Goal: Information Seeking & Learning: Learn about a topic

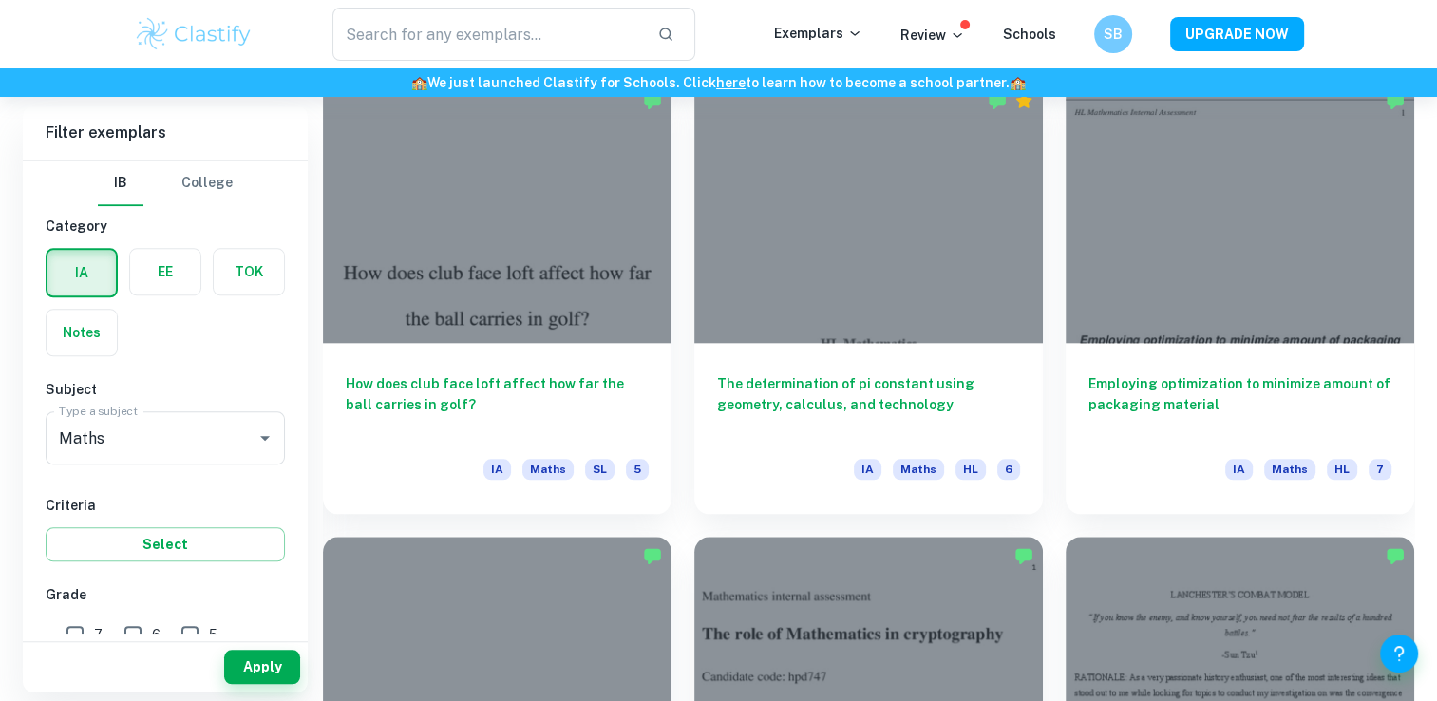
scroll to position [1900, 0]
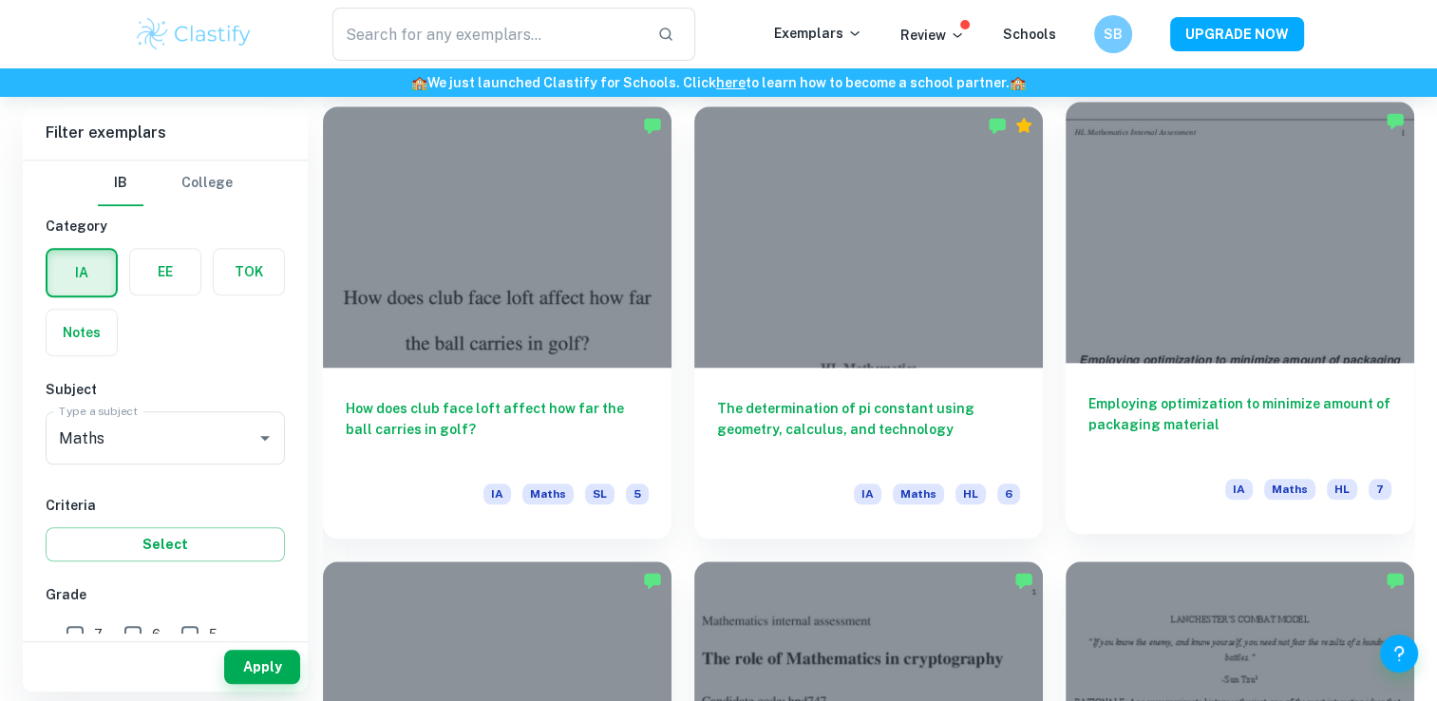
click at [1167, 410] on h6 "Employing optimization to minimize amount of packaging material" at bounding box center [1240, 424] width 303 height 63
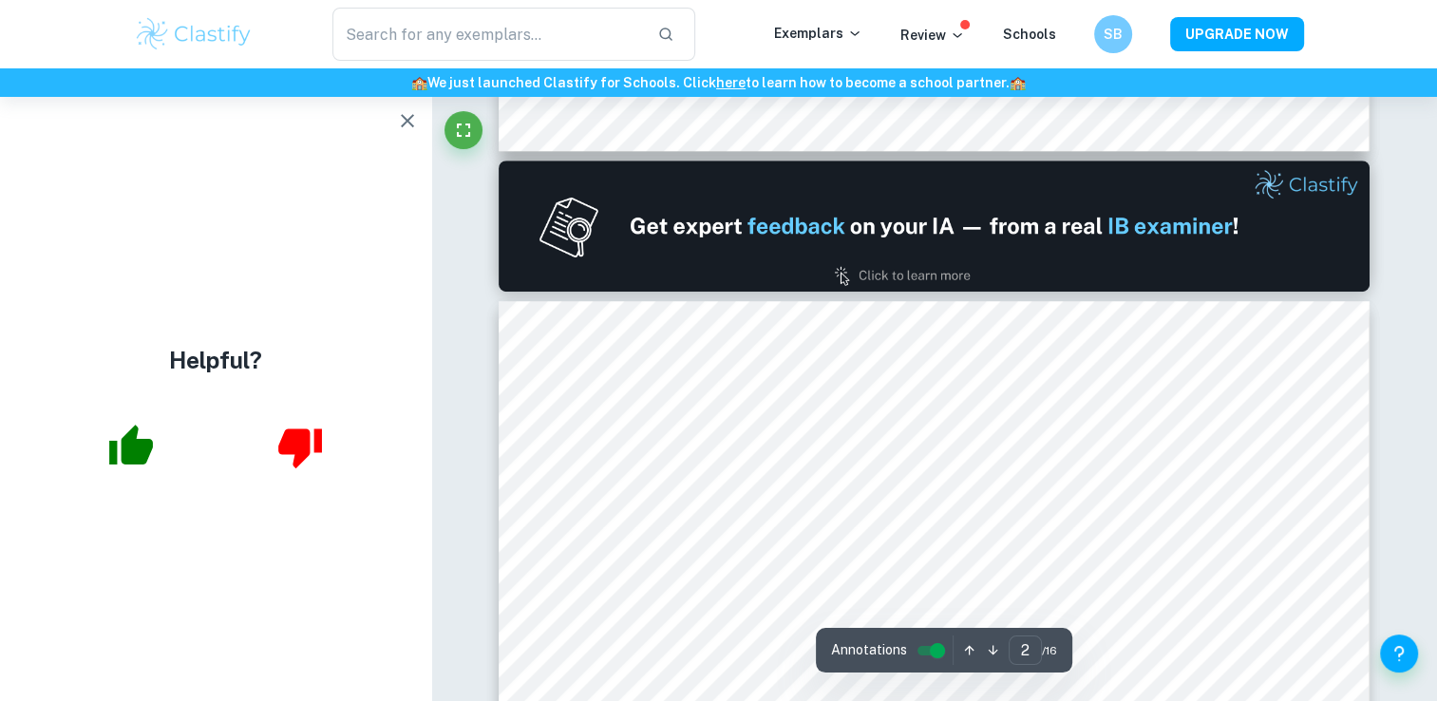
scroll to position [1235, 0]
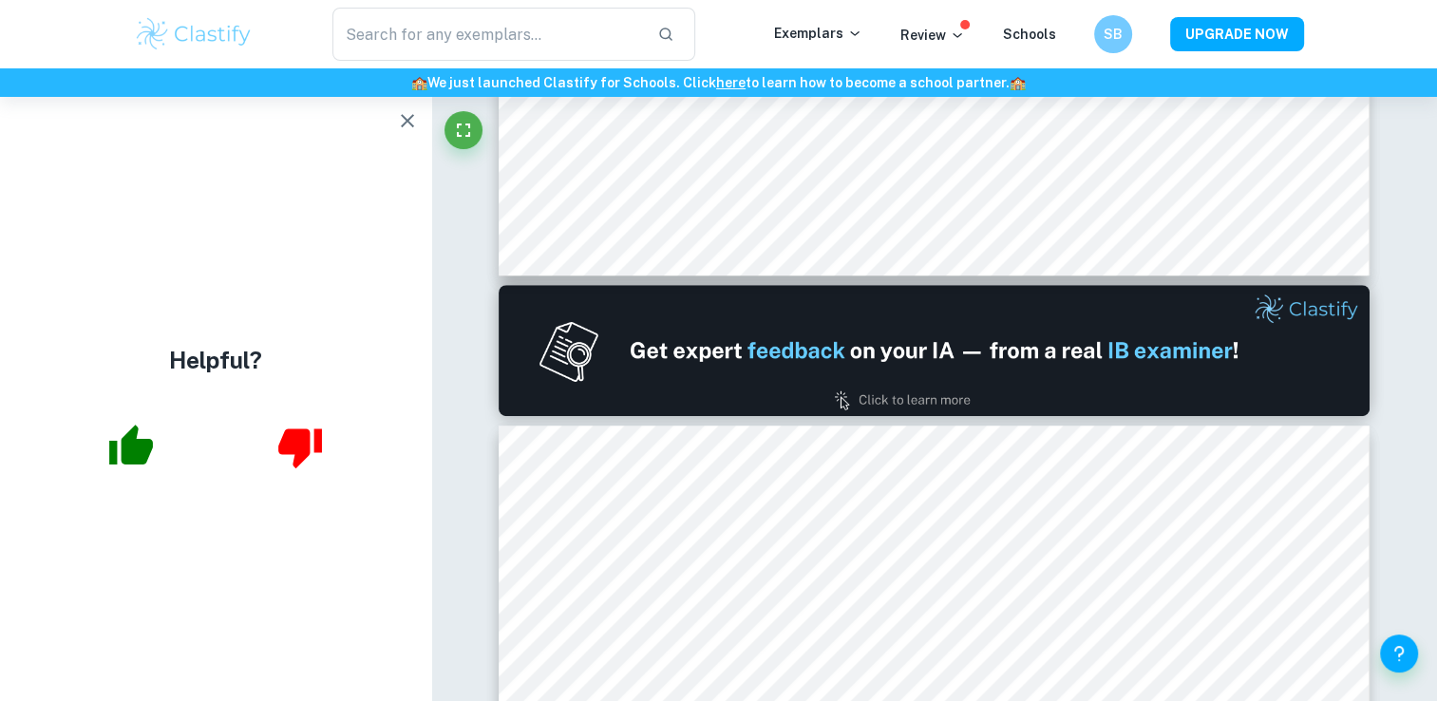
type input "1"
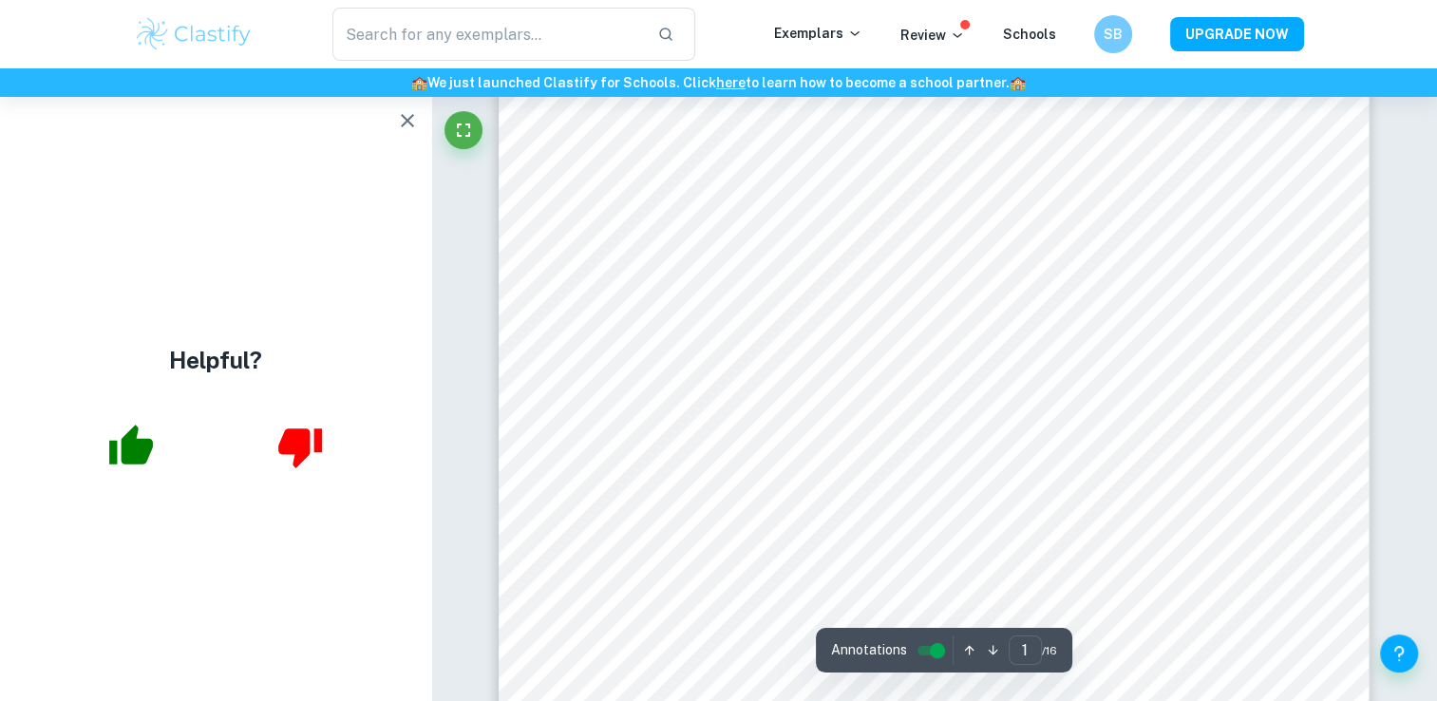
scroll to position [0, 0]
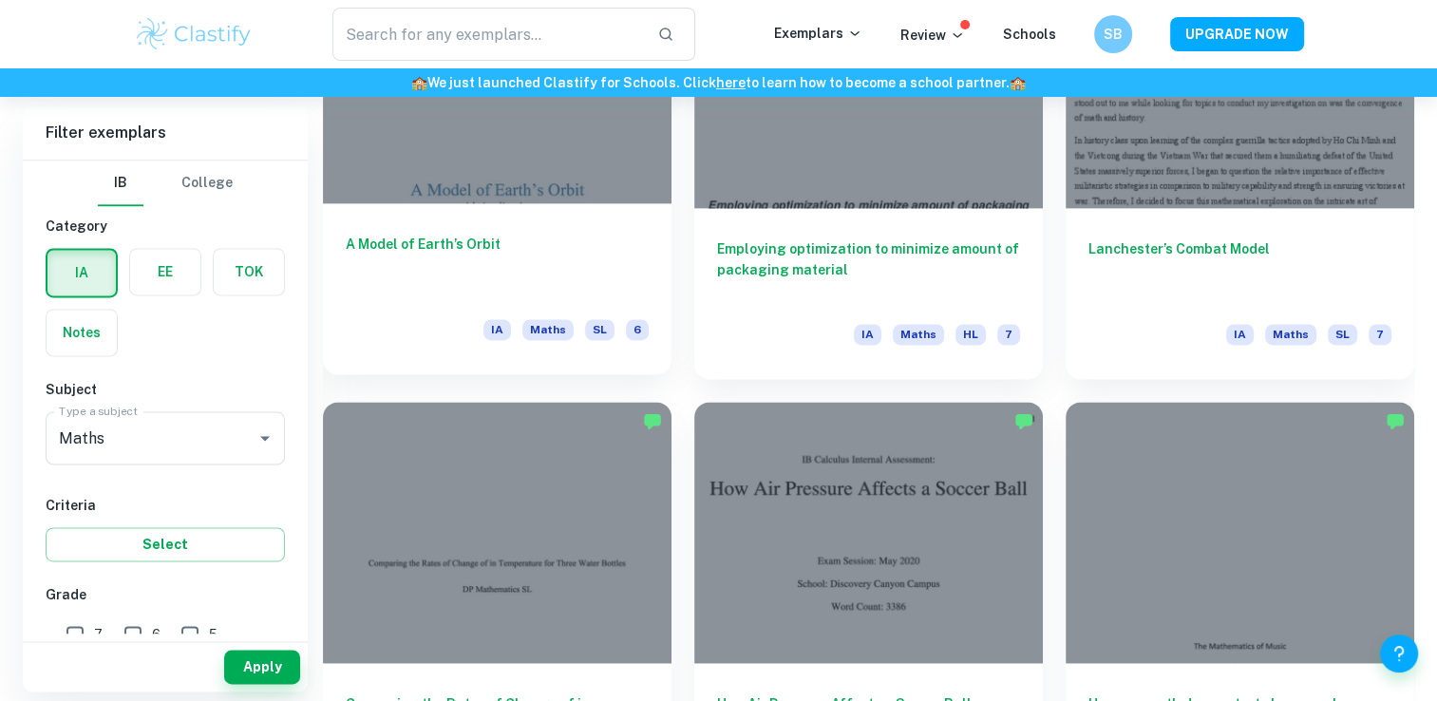
scroll to position [2755, 0]
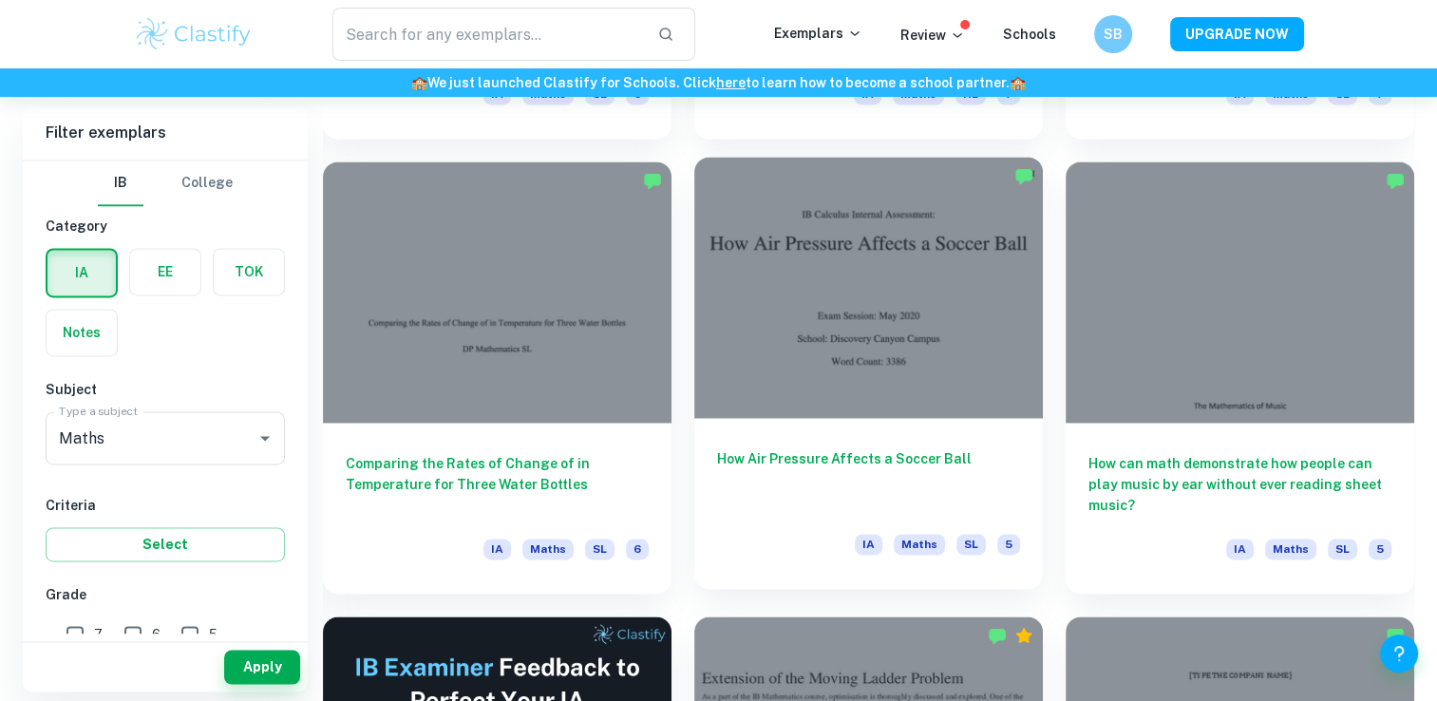
click at [850, 451] on h6 "How Air Pressure Affects a Soccer Ball" at bounding box center [868, 479] width 303 height 63
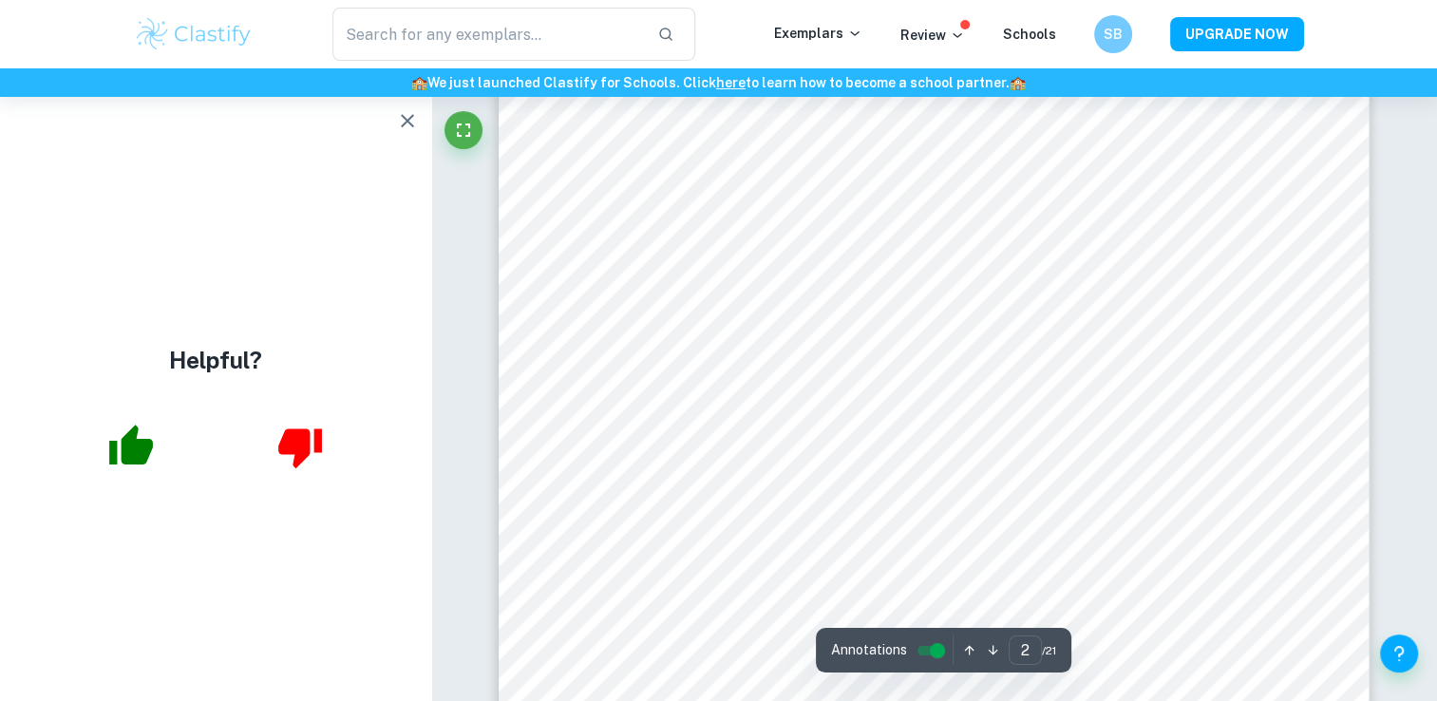
scroll to position [1710, 0]
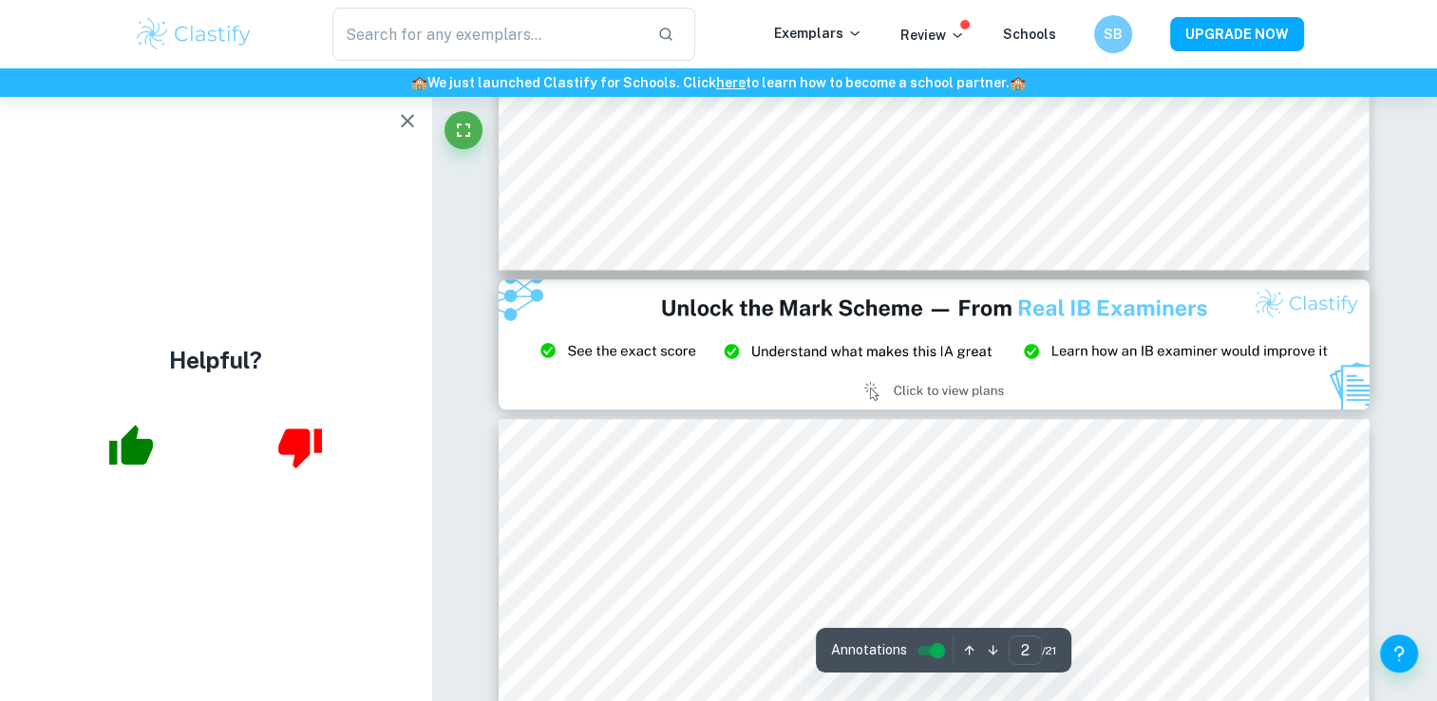
type input "3"
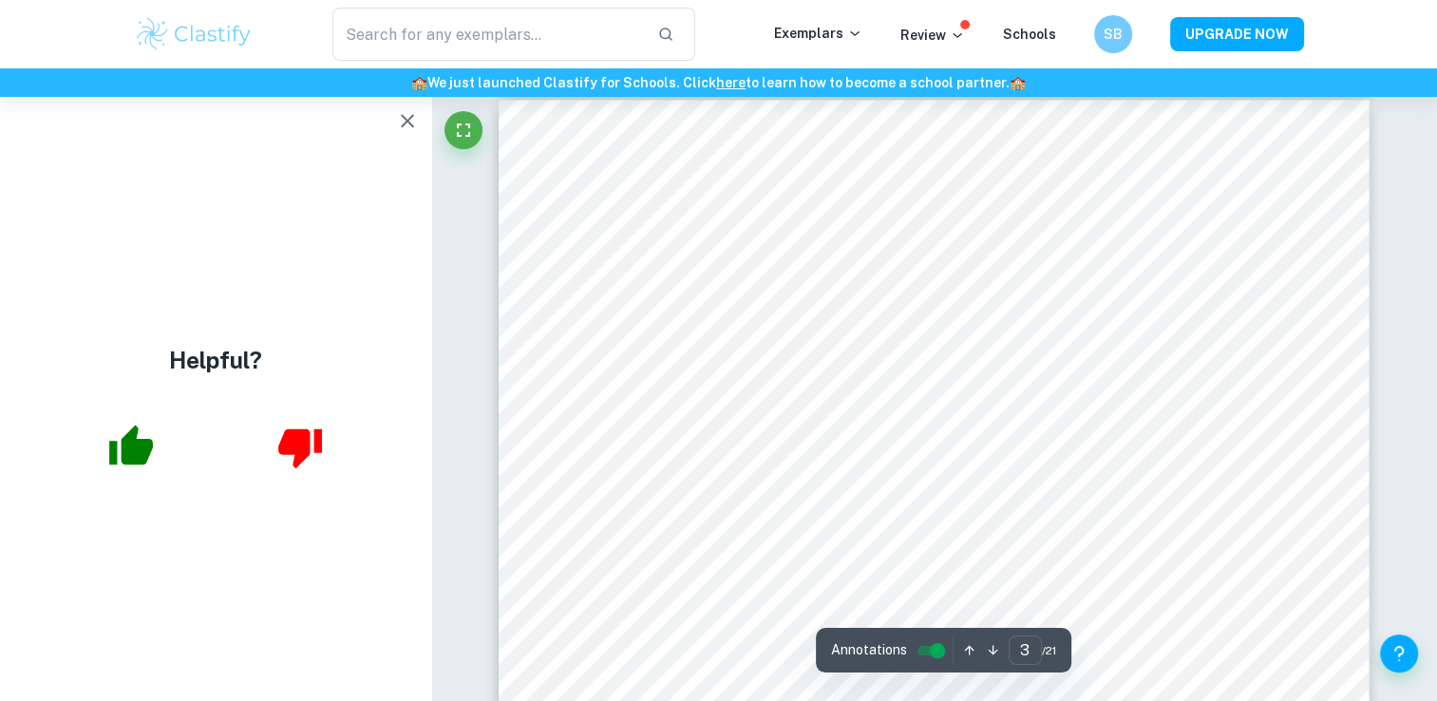
scroll to position [2565, 0]
